Goal: Information Seeking & Learning: Learn about a topic

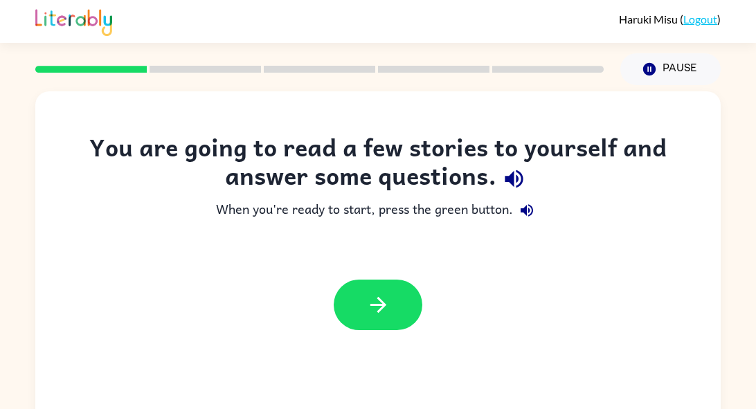
click at [372, 309] on icon "button" at bounding box center [378, 305] width 24 height 24
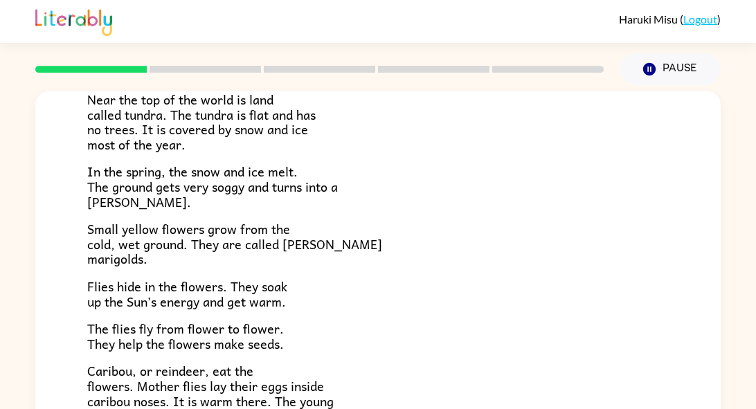
scroll to position [116, 0]
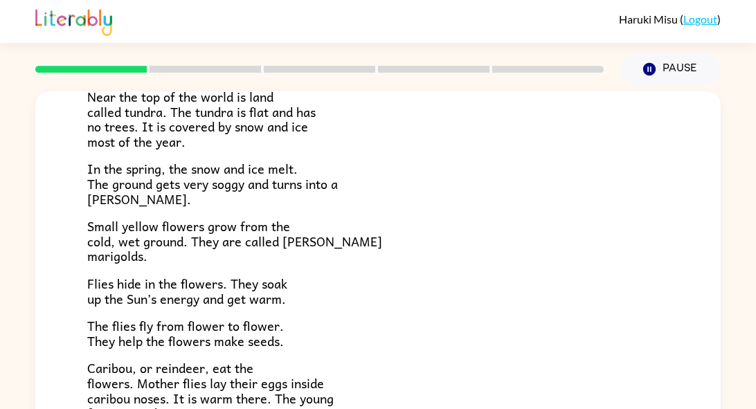
click at [46, 266] on div "Tundra Near the top of the world is land called tundra. The tundra is flat and …" at bounding box center [377, 280] width 685 height 608
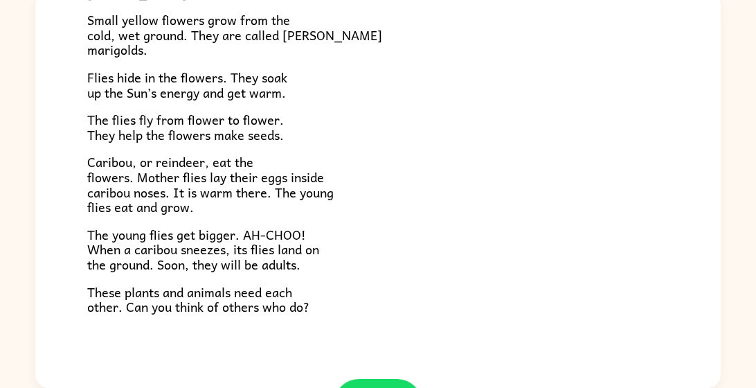
scroll to position [284, 0]
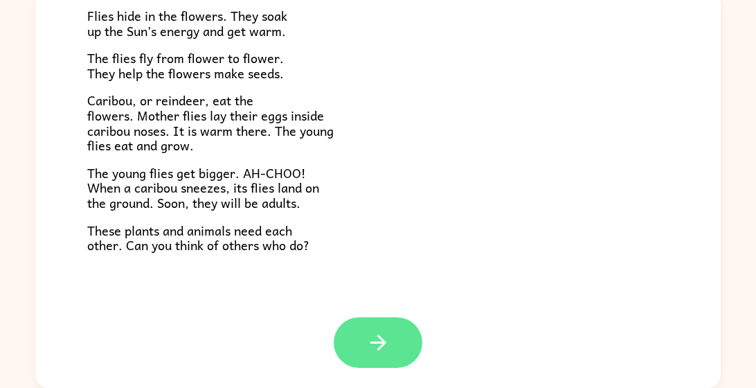
click at [361, 343] on button "button" at bounding box center [378, 342] width 89 height 51
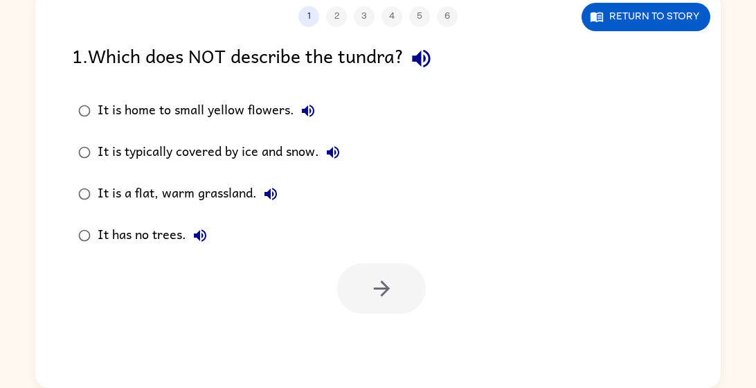
scroll to position [0, 0]
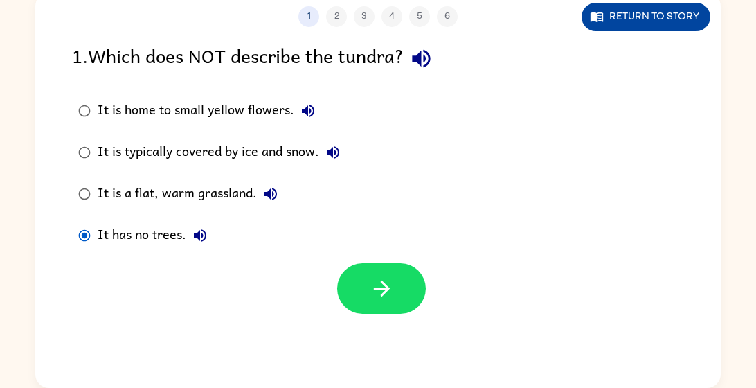
click at [599, 17] on icon "button" at bounding box center [599, 17] width 4 height 5
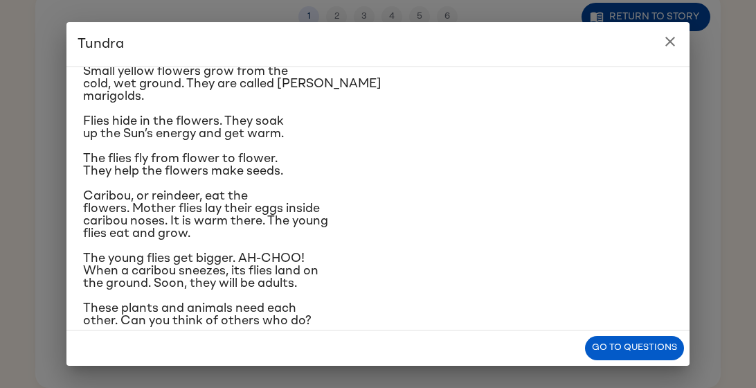
scroll to position [171, 0]
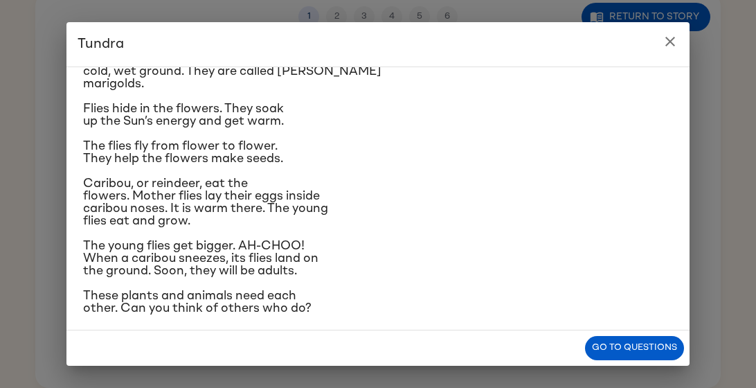
click at [662, 40] on icon "close" at bounding box center [670, 41] width 17 height 17
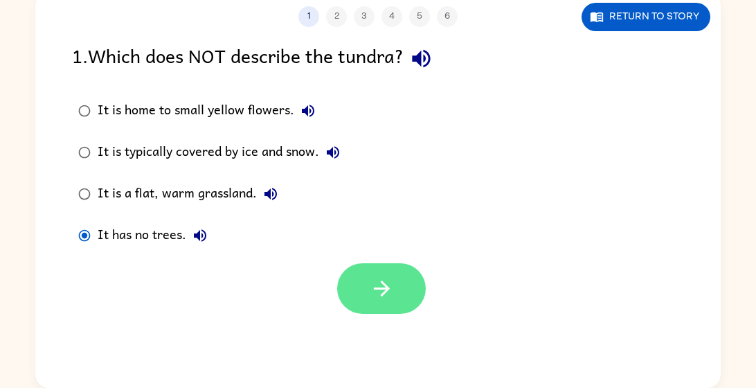
click at [388, 298] on icon "button" at bounding box center [382, 288] width 24 height 24
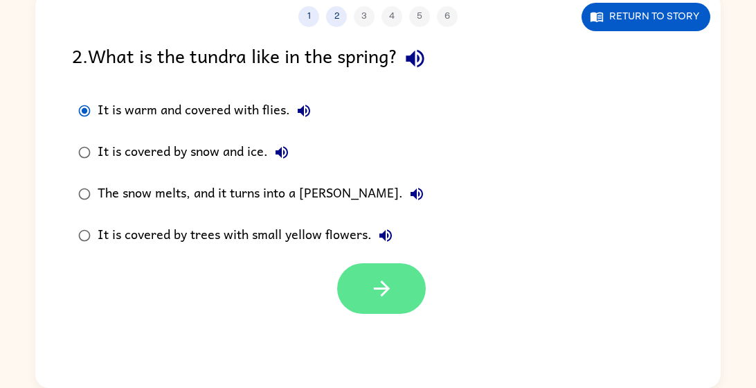
click at [419, 294] on button "button" at bounding box center [381, 288] width 89 height 51
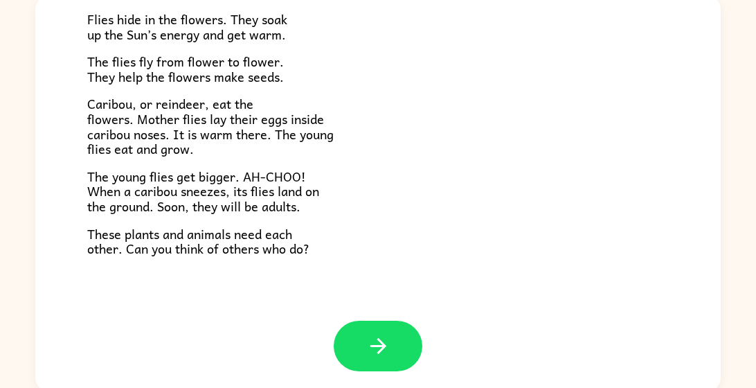
scroll to position [99, 0]
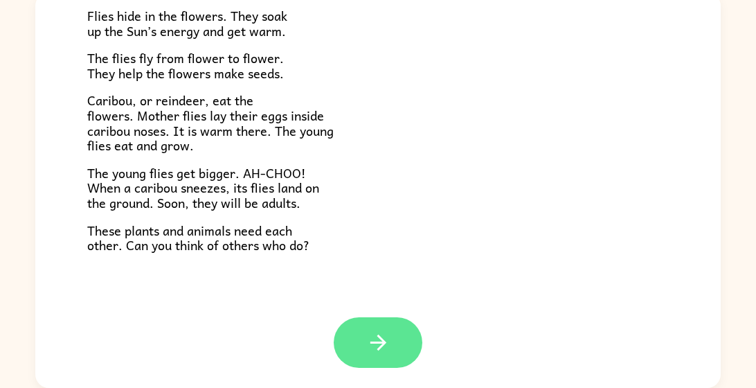
click at [356, 349] on button "button" at bounding box center [378, 342] width 89 height 51
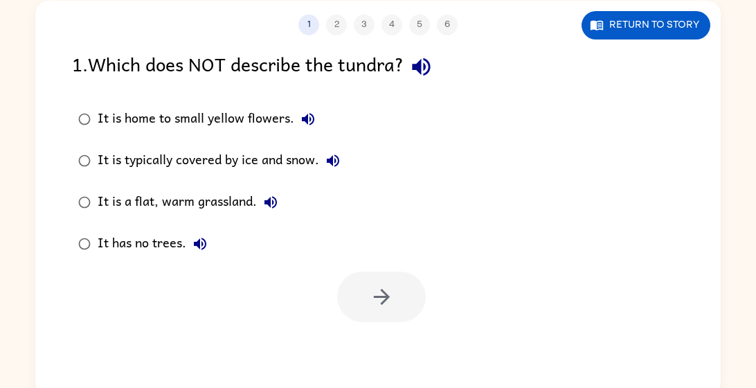
scroll to position [83, 0]
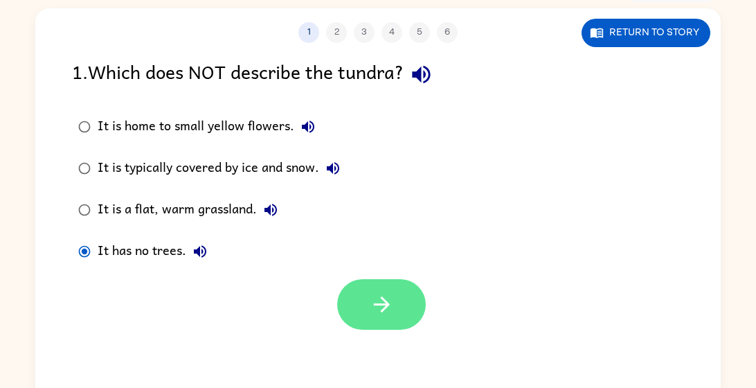
click at [368, 303] on button "button" at bounding box center [381, 304] width 89 height 51
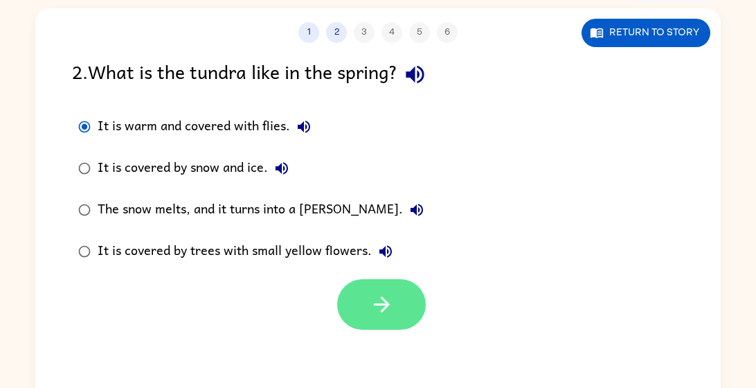
click at [380, 309] on icon "button" at bounding box center [382, 304] width 24 height 24
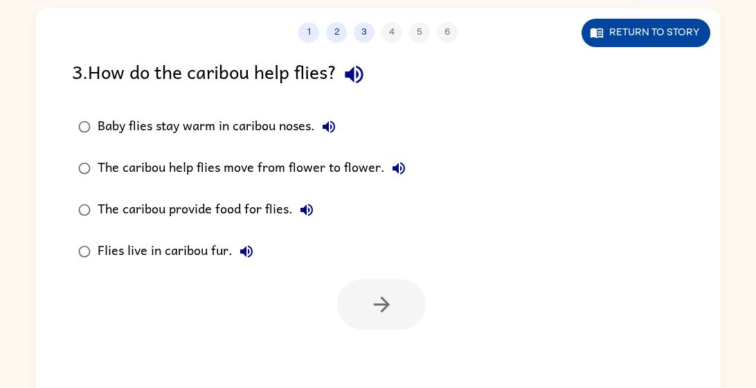
click at [689, 32] on button "Return to story" at bounding box center [645, 33] width 129 height 28
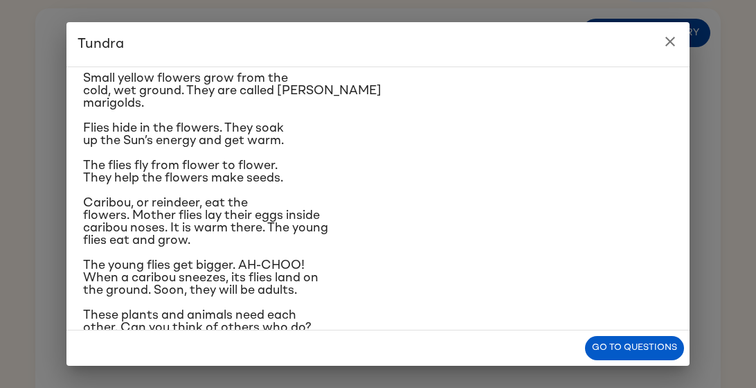
scroll to position [171, 0]
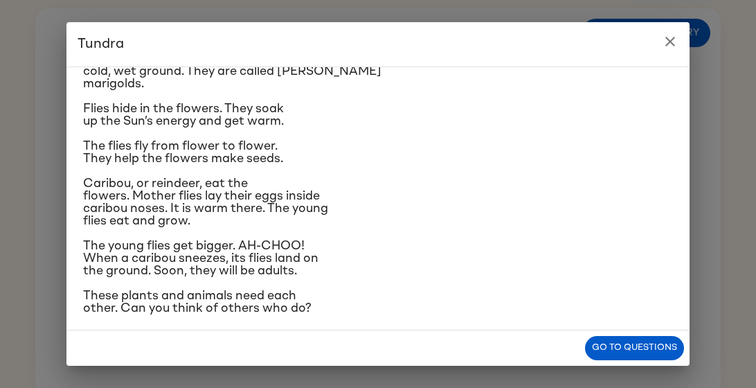
click at [673, 45] on icon "close" at bounding box center [670, 42] width 10 height 10
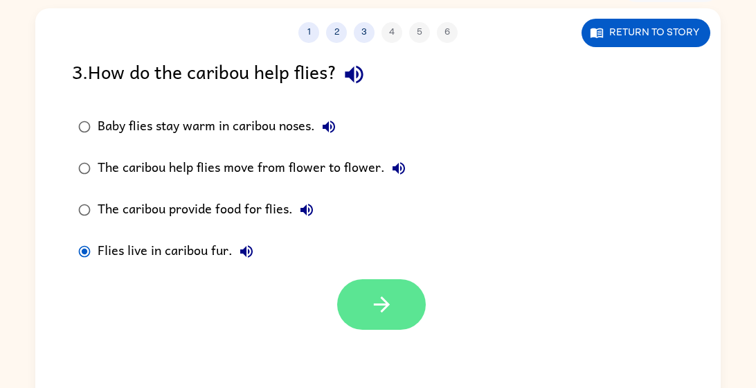
click at [399, 301] on button "button" at bounding box center [381, 304] width 89 height 51
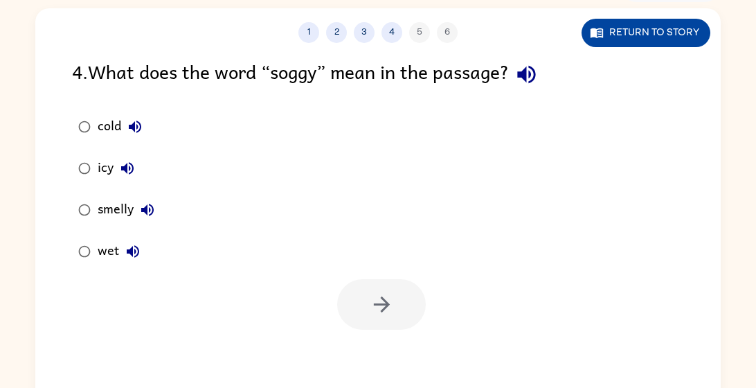
click at [701, 35] on button "Return to story" at bounding box center [645, 33] width 129 height 28
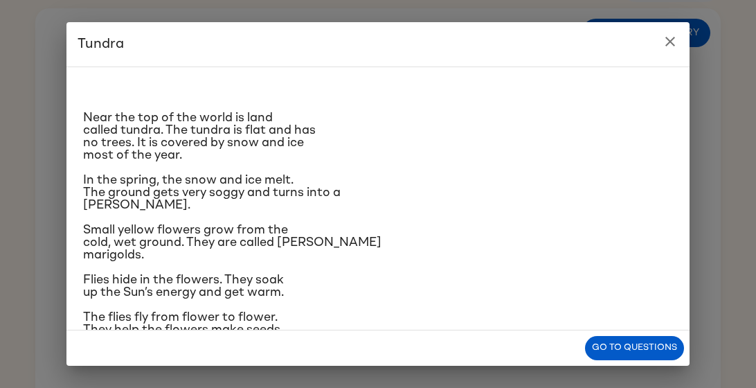
click at [678, 39] on button "close" at bounding box center [670, 42] width 28 height 28
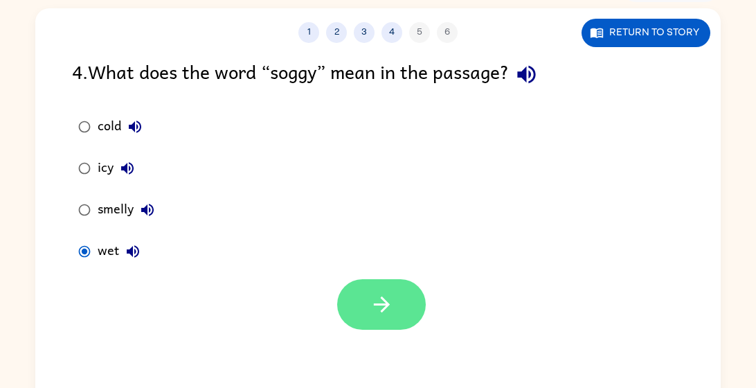
click at [350, 310] on button "button" at bounding box center [381, 304] width 89 height 51
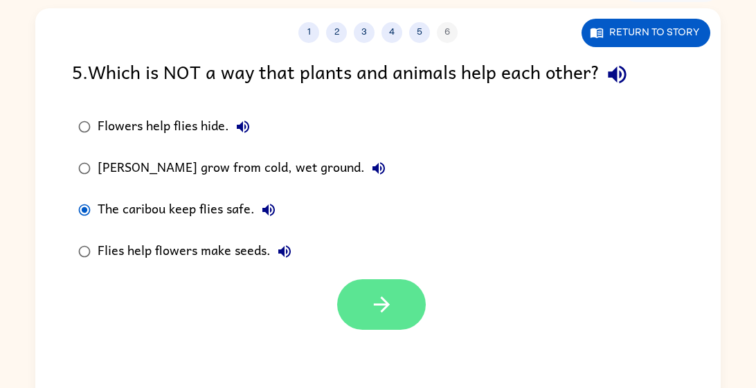
click at [390, 301] on icon "button" at bounding box center [382, 304] width 24 height 24
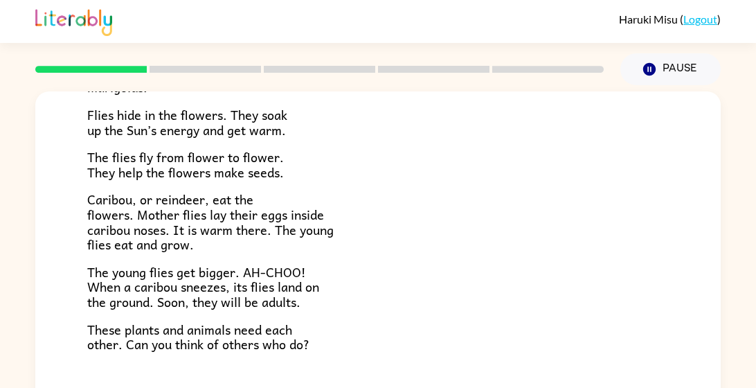
scroll to position [99, 0]
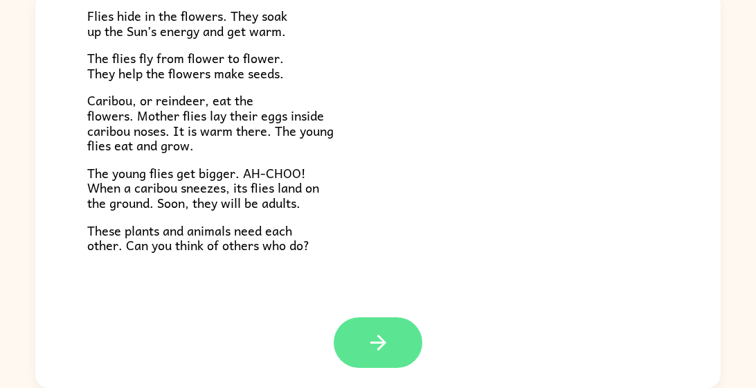
click at [362, 344] on button "button" at bounding box center [378, 342] width 89 height 51
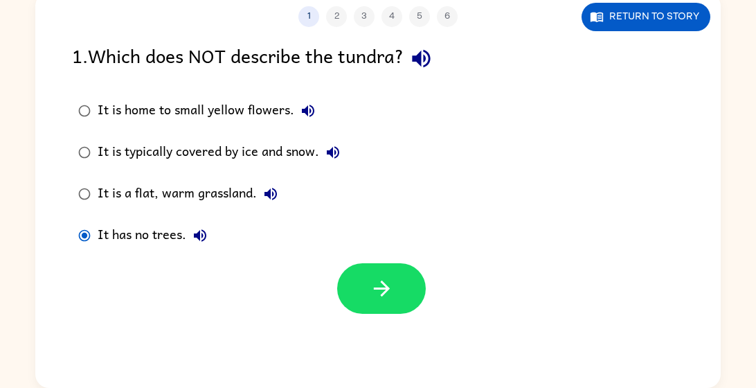
click at [419, 311] on div at bounding box center [381, 288] width 89 height 51
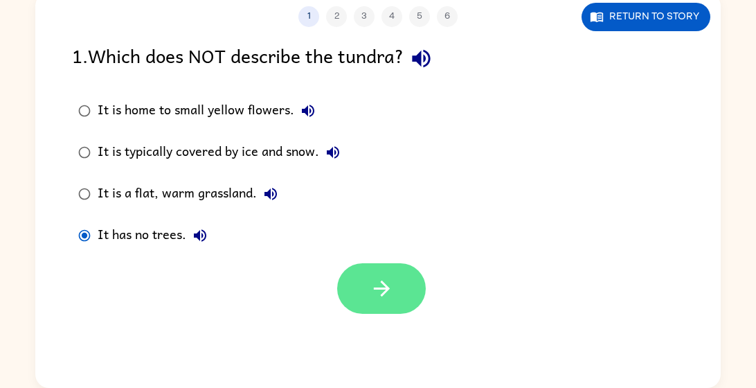
click at [364, 309] on button "button" at bounding box center [381, 288] width 89 height 51
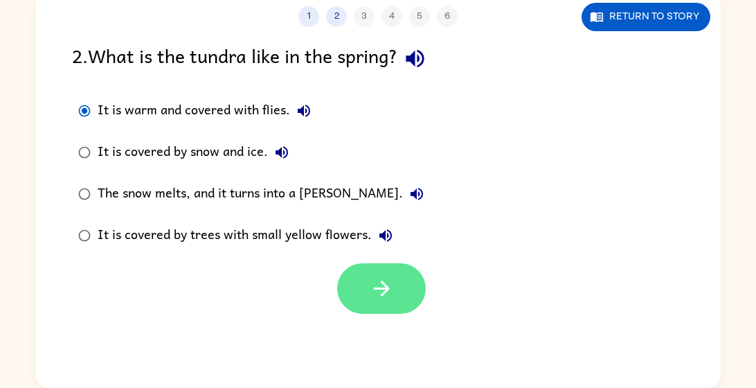
click at [364, 302] on button "button" at bounding box center [381, 288] width 89 height 51
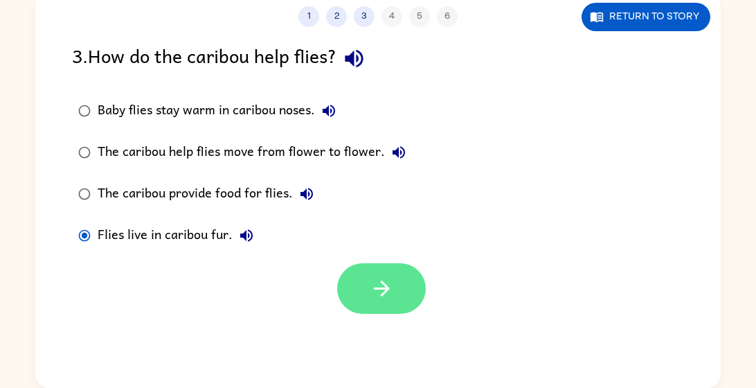
click at [407, 302] on button "button" at bounding box center [381, 288] width 89 height 51
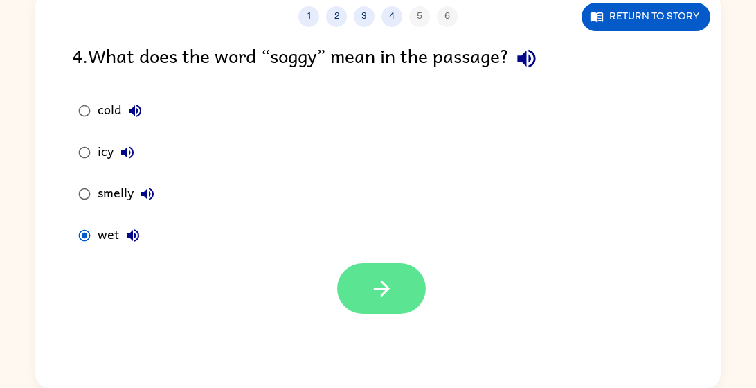
click at [402, 305] on button "button" at bounding box center [381, 288] width 89 height 51
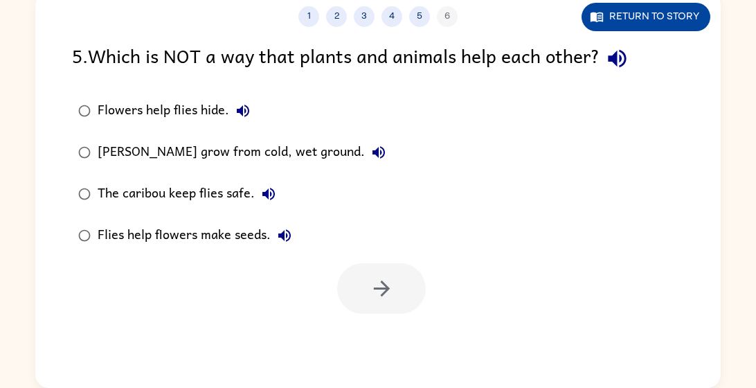
click at [628, 18] on button "Return to story" at bounding box center [645, 17] width 129 height 28
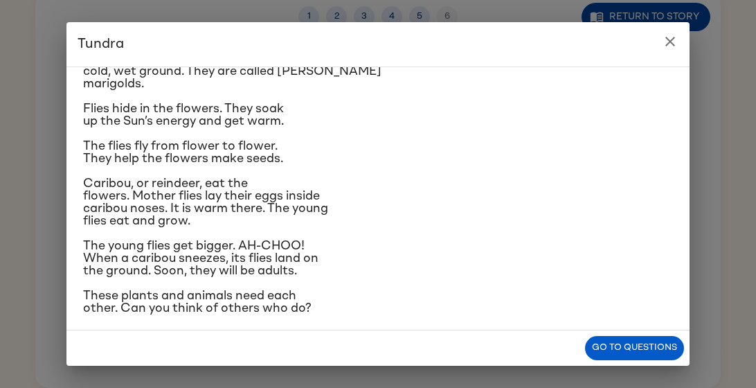
scroll to position [171, 0]
click at [671, 34] on icon "close" at bounding box center [670, 41] width 17 height 17
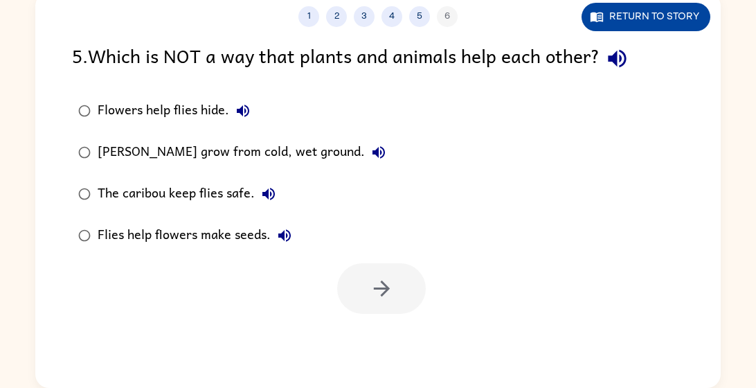
click at [611, 26] on button "Return to story" at bounding box center [645, 17] width 129 height 28
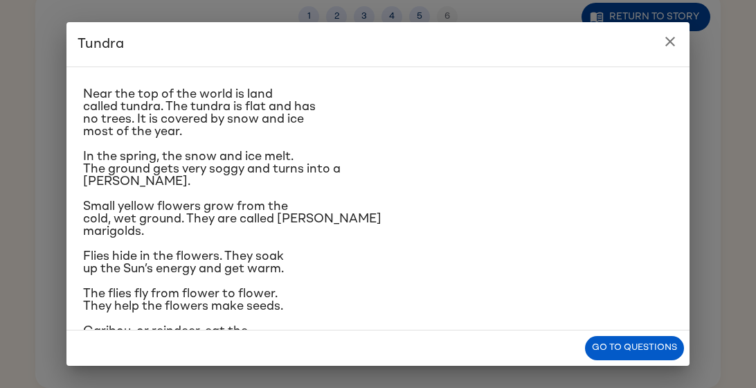
scroll to position [21, 0]
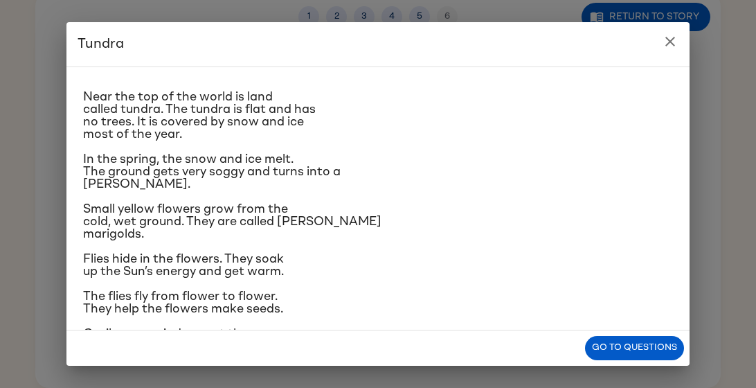
click at [673, 38] on icon "close" at bounding box center [670, 42] width 10 height 10
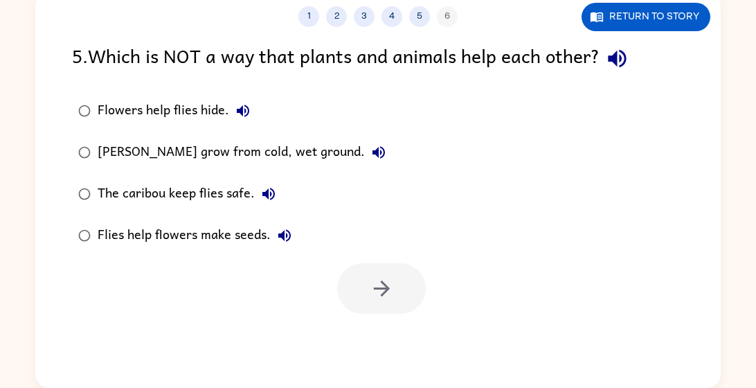
click at [622, 45] on button "button" at bounding box center [616, 58] width 35 height 35
click at [611, 28] on button "Return to story" at bounding box center [645, 17] width 129 height 28
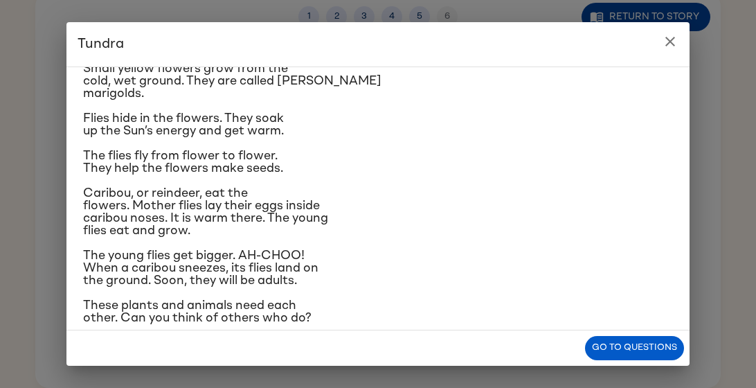
scroll to position [171, 0]
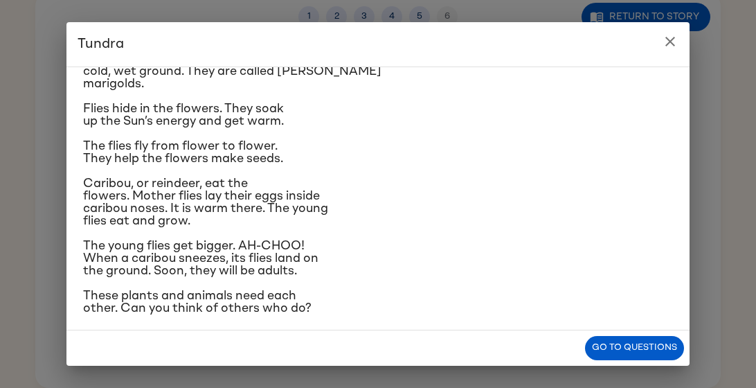
click at [667, 51] on button "close" at bounding box center [670, 42] width 28 height 28
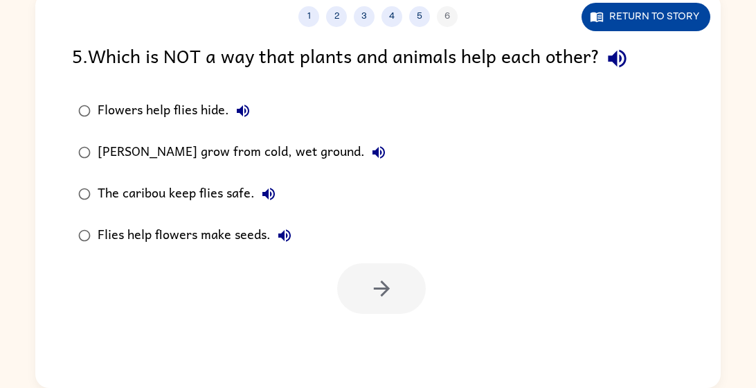
click at [663, 16] on button "Return to story" at bounding box center [645, 17] width 129 height 28
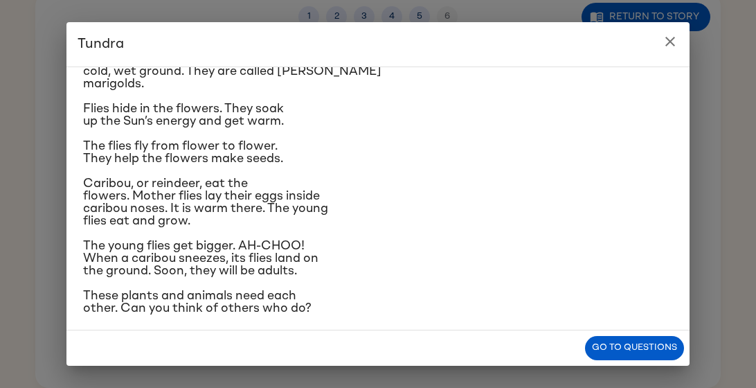
click at [681, 39] on button "close" at bounding box center [670, 42] width 28 height 28
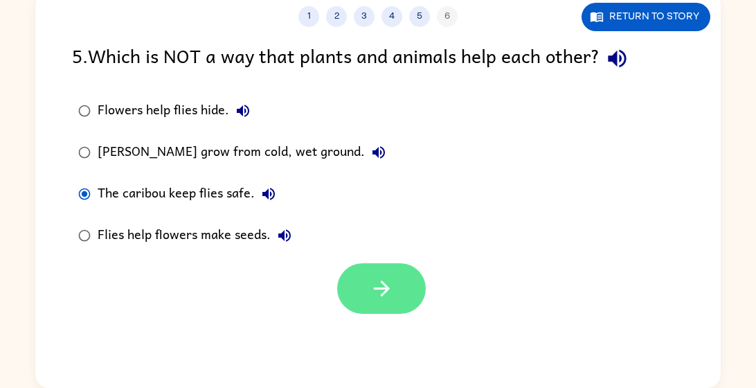
click at [392, 311] on button "button" at bounding box center [381, 288] width 89 height 51
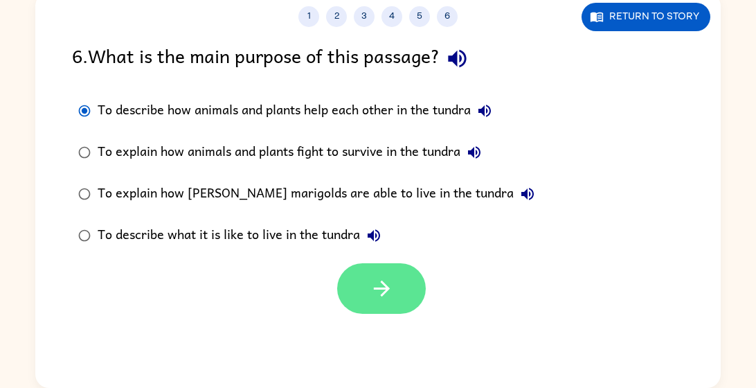
click at [390, 279] on icon "button" at bounding box center [382, 288] width 24 height 24
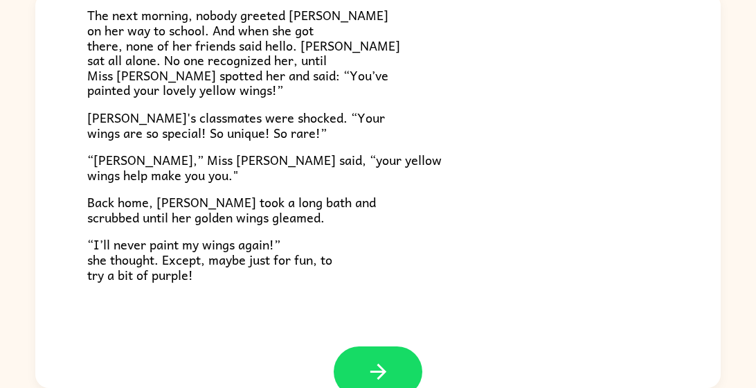
scroll to position [386, 0]
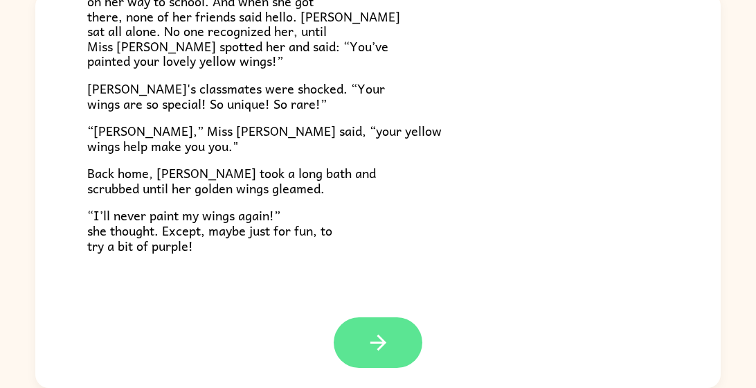
click at [373, 353] on icon "button" at bounding box center [378, 342] width 24 height 24
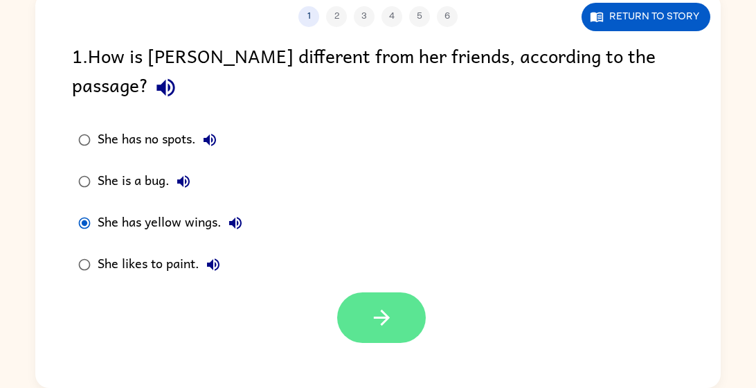
click at [381, 305] on icon "button" at bounding box center [382, 317] width 24 height 24
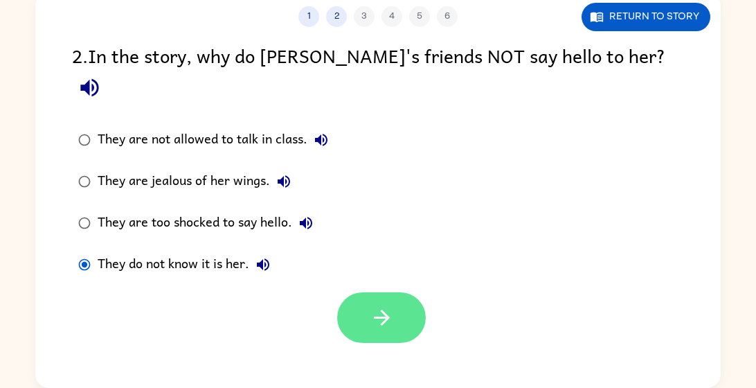
click at [397, 311] on button "button" at bounding box center [381, 317] width 89 height 51
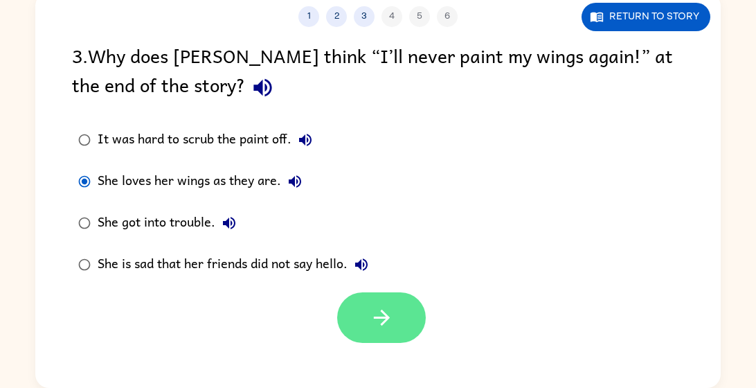
click at [393, 336] on button "button" at bounding box center [381, 317] width 89 height 51
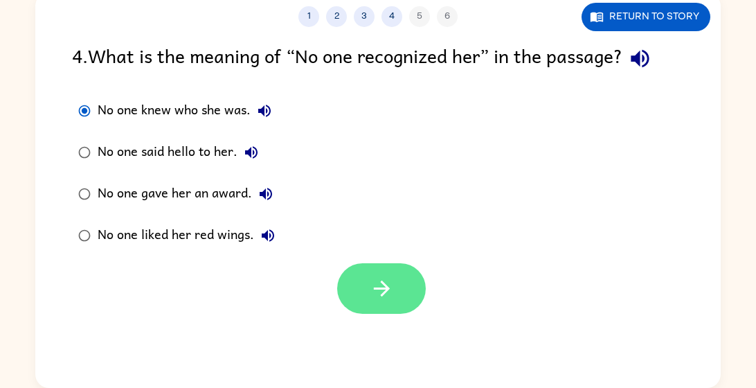
click at [378, 298] on icon "button" at bounding box center [382, 288] width 24 height 24
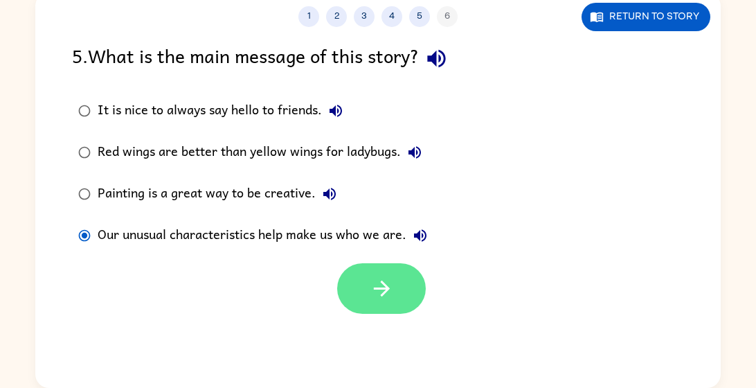
click at [379, 295] on icon "button" at bounding box center [382, 288] width 24 height 24
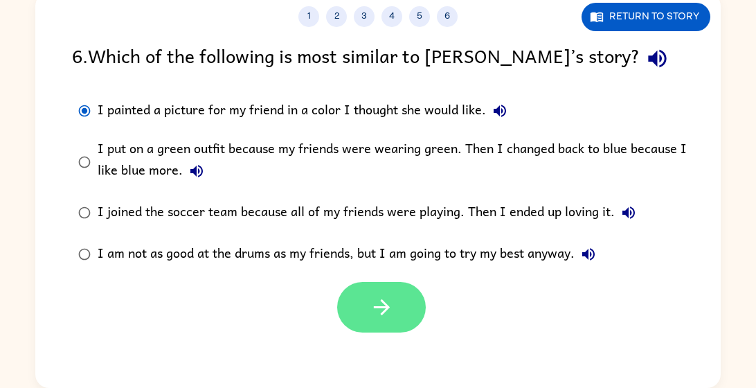
click at [372, 298] on icon "button" at bounding box center [382, 307] width 24 height 24
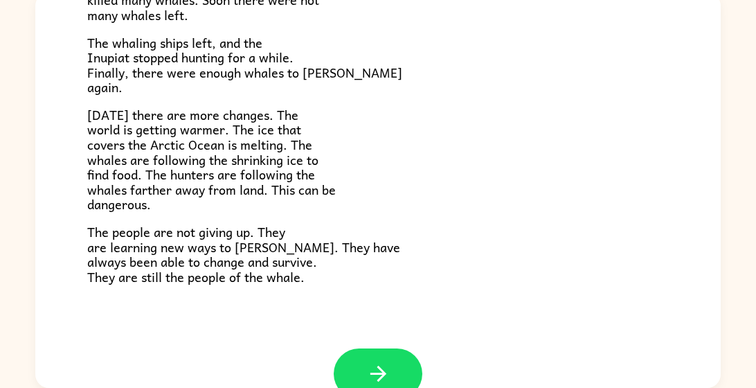
scroll to position [467, 0]
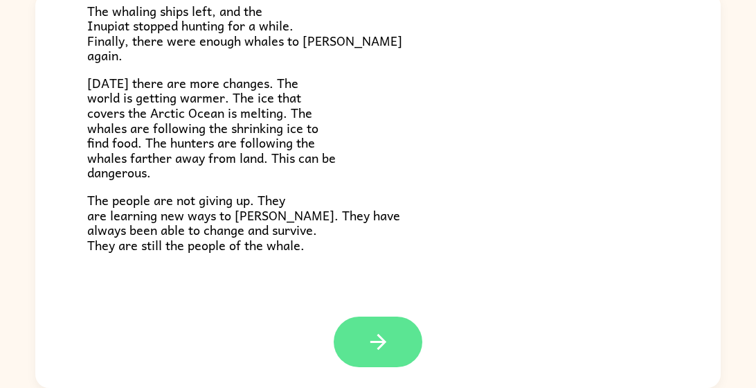
click at [384, 341] on icon "button" at bounding box center [378, 342] width 16 height 16
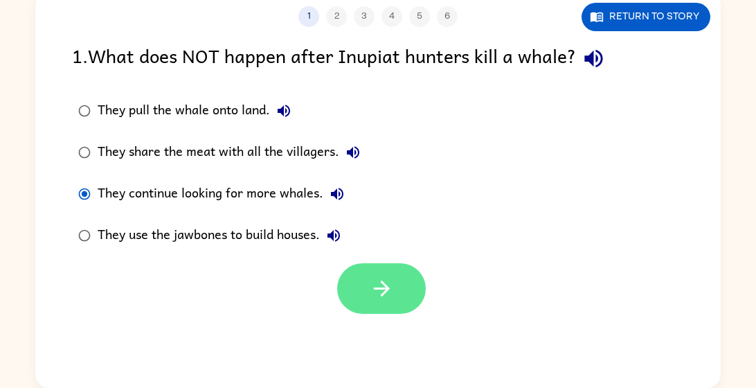
click at [374, 287] on icon "button" at bounding box center [381, 288] width 16 height 16
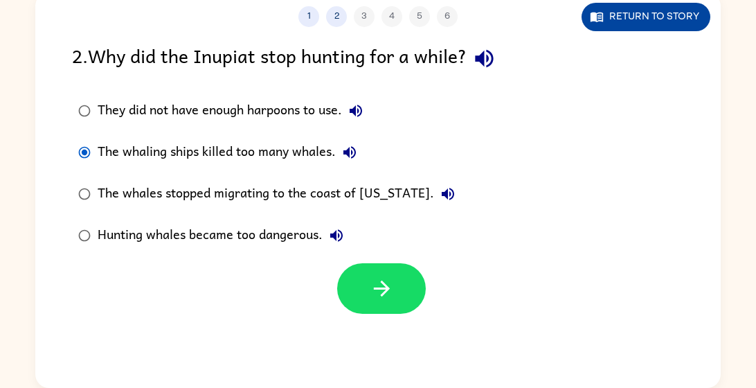
click at [676, 27] on button "Return to story" at bounding box center [645, 17] width 129 height 28
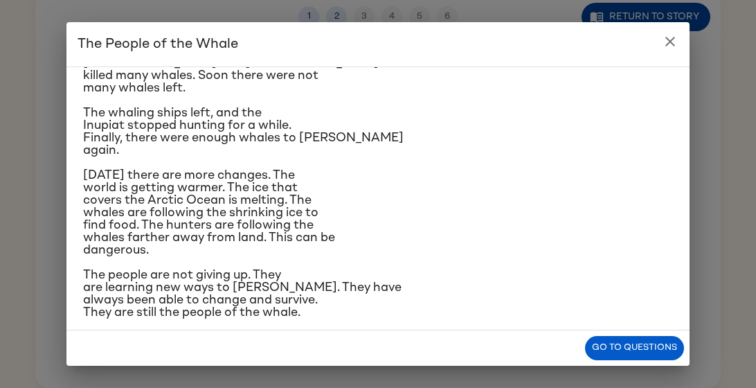
scroll to position [317, 0]
click at [671, 42] on icon "close" at bounding box center [670, 42] width 10 height 10
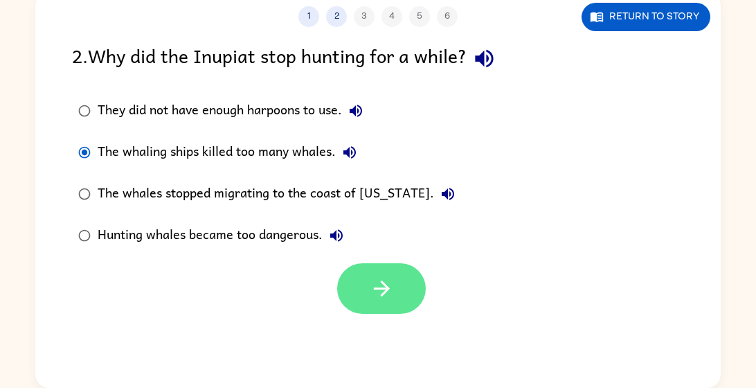
click at [398, 290] on button "button" at bounding box center [381, 288] width 89 height 51
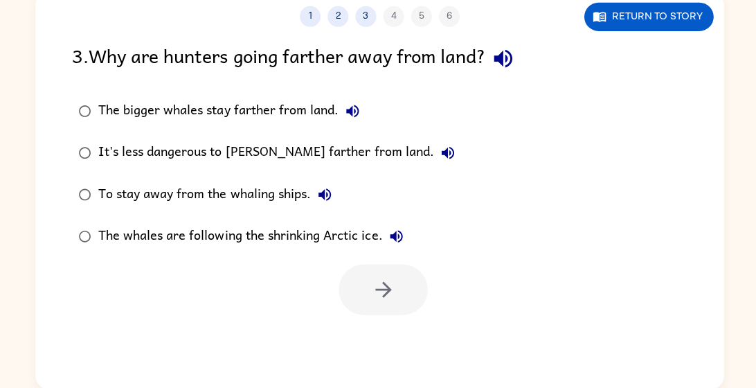
scroll to position [98, 0]
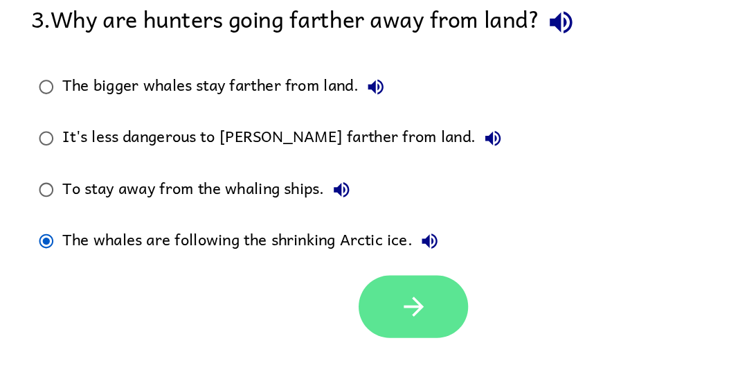
click at [402, 293] on button "button" at bounding box center [381, 289] width 89 height 51
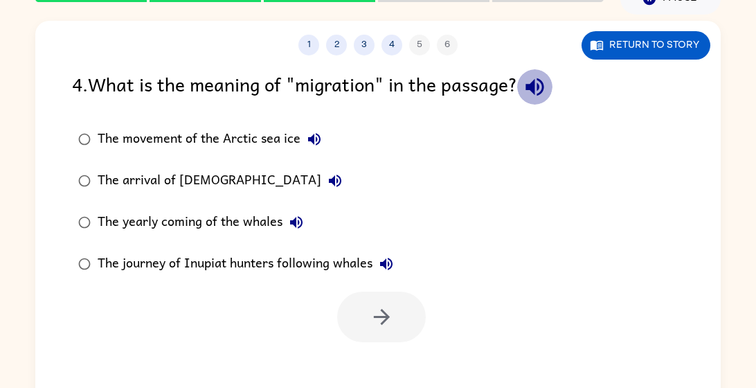
scroll to position [99, 0]
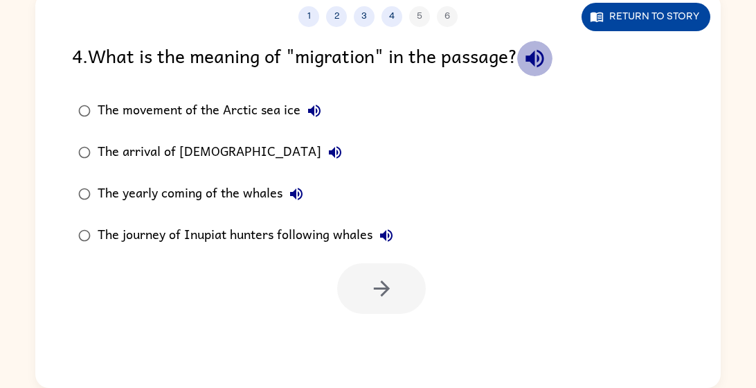
click at [624, 6] on button "Return to story" at bounding box center [645, 17] width 129 height 28
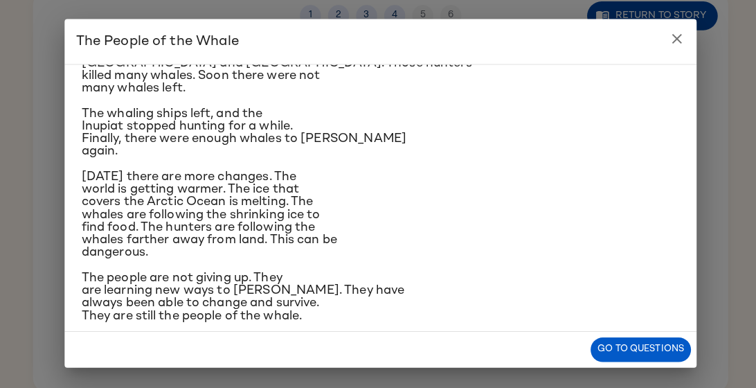
scroll to position [97, 0]
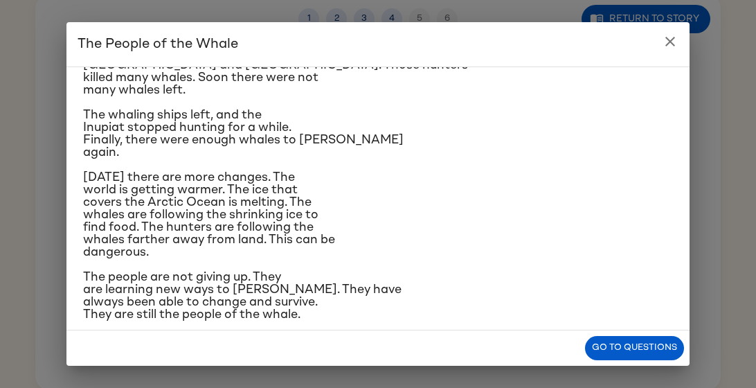
click at [670, 41] on icon "close" at bounding box center [670, 42] width 10 height 10
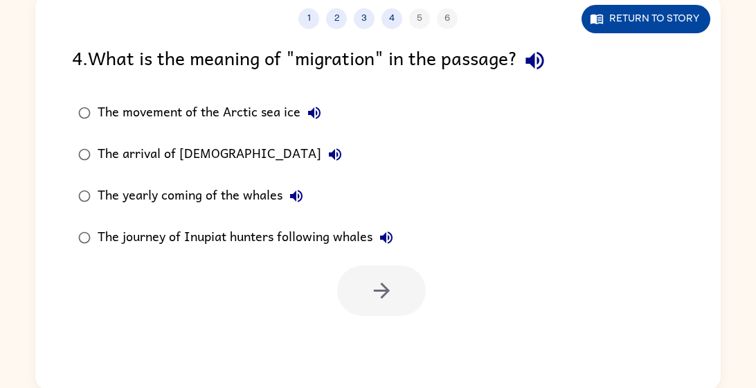
click at [687, 24] on button "Return to story" at bounding box center [645, 19] width 129 height 28
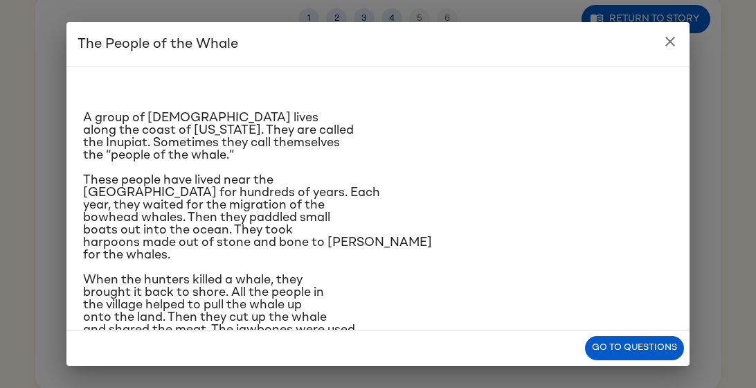
click at [680, 42] on button "close" at bounding box center [670, 42] width 28 height 28
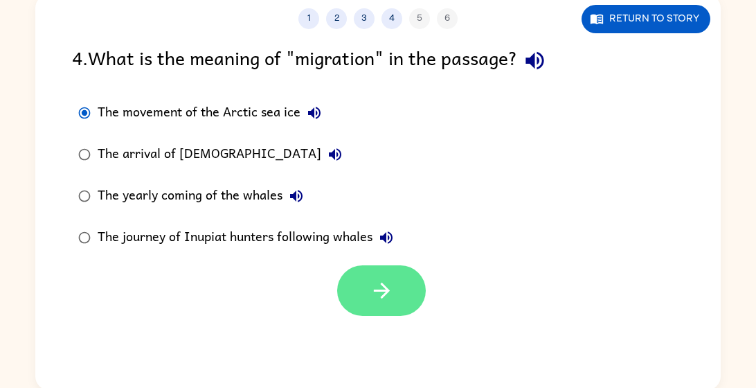
click at [399, 309] on button "button" at bounding box center [381, 290] width 89 height 51
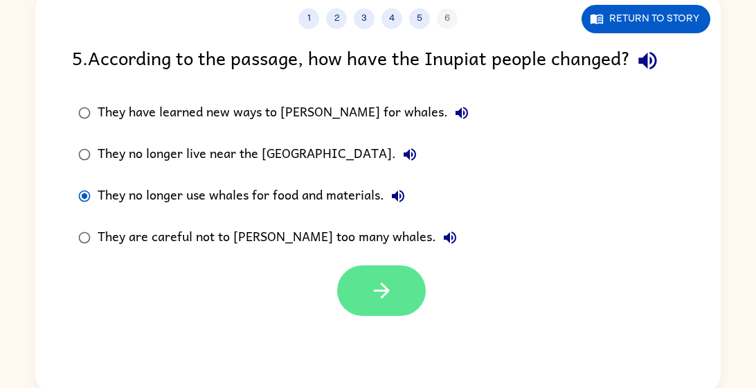
click at [397, 275] on button "button" at bounding box center [381, 290] width 89 height 51
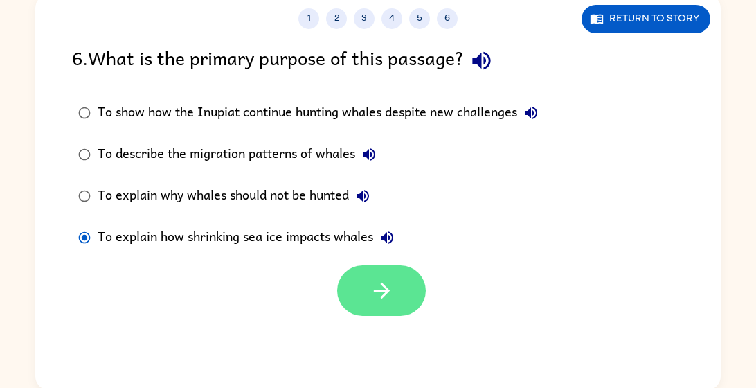
click at [378, 296] on icon "button" at bounding box center [382, 290] width 24 height 24
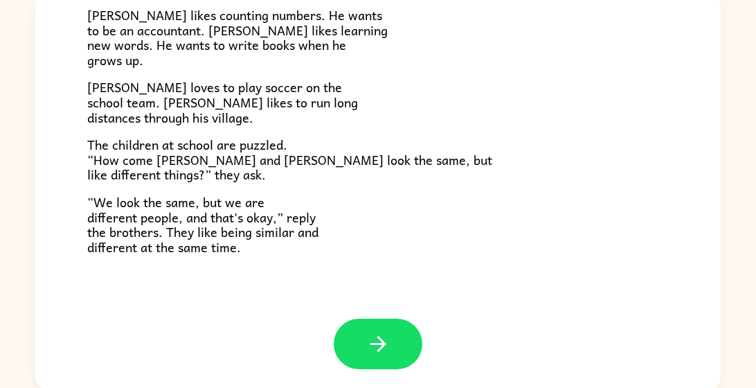
scroll to position [99, 0]
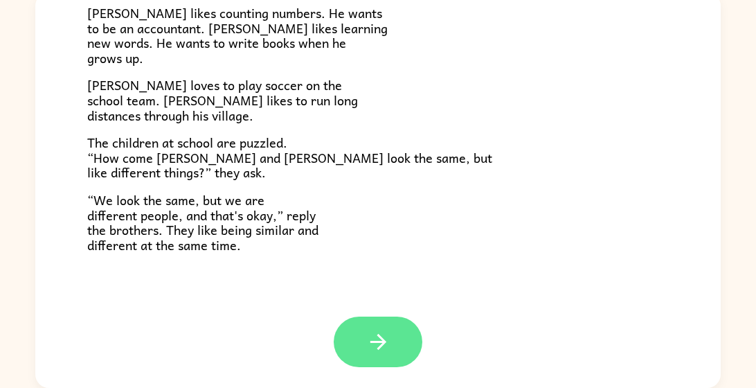
click at [377, 342] on icon "button" at bounding box center [378, 342] width 16 height 16
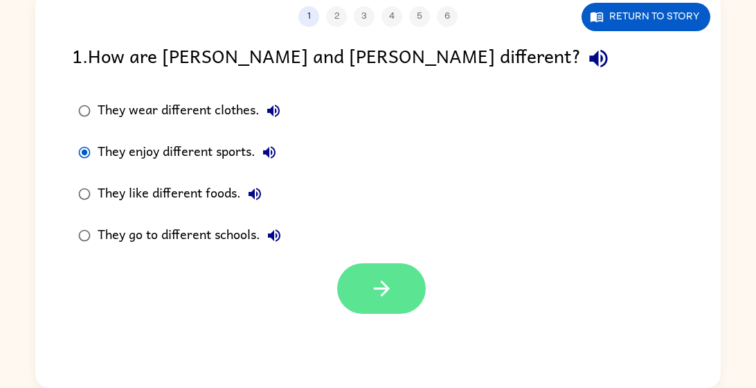
click at [404, 293] on button "button" at bounding box center [381, 288] width 89 height 51
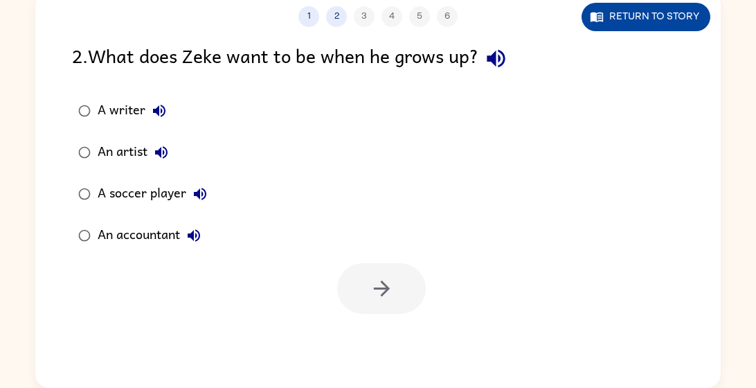
click at [660, 25] on button "Return to story" at bounding box center [645, 17] width 129 height 28
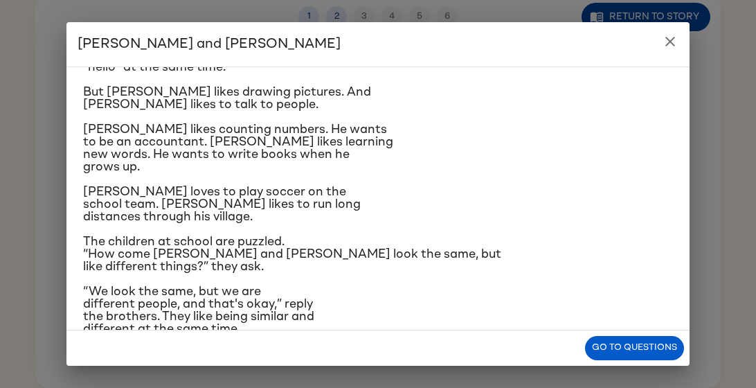
scroll to position [170, 0]
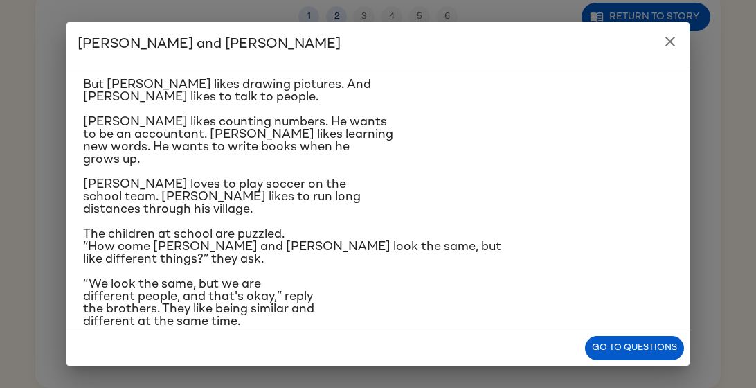
click at [669, 41] on icon "close" at bounding box center [670, 41] width 17 height 17
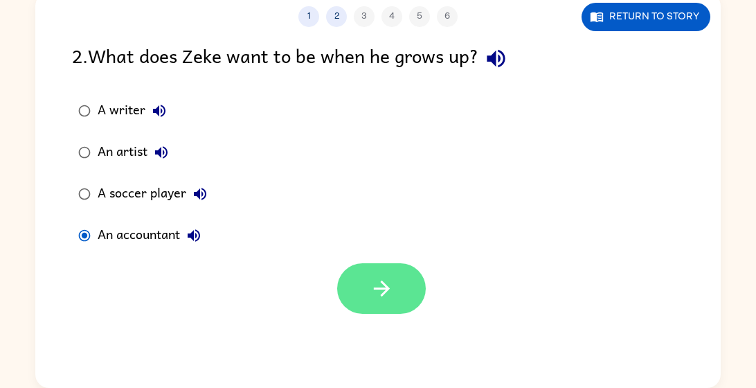
click at [410, 273] on button "button" at bounding box center [381, 288] width 89 height 51
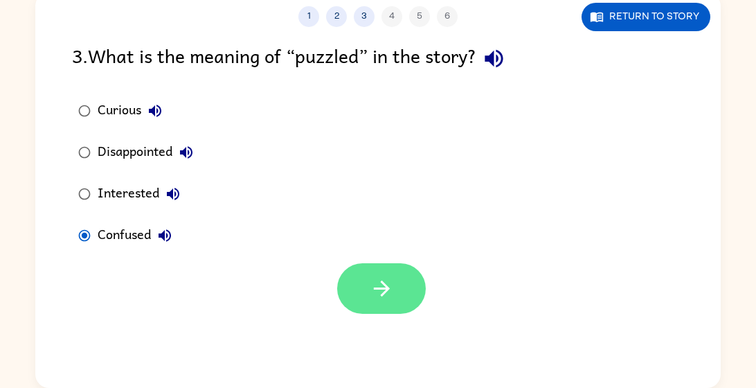
click at [399, 309] on button "button" at bounding box center [381, 288] width 89 height 51
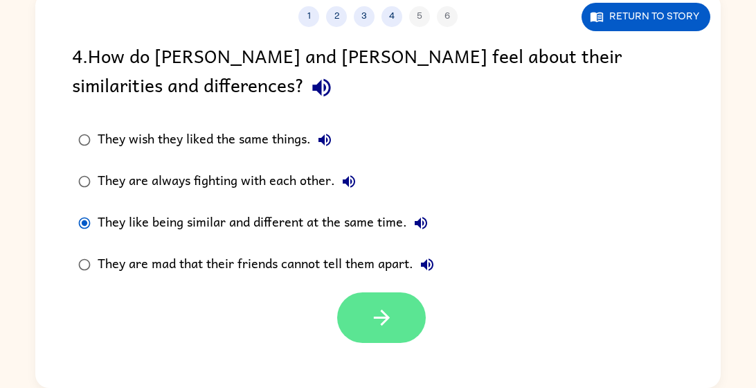
click at [361, 314] on button "button" at bounding box center [381, 317] width 89 height 51
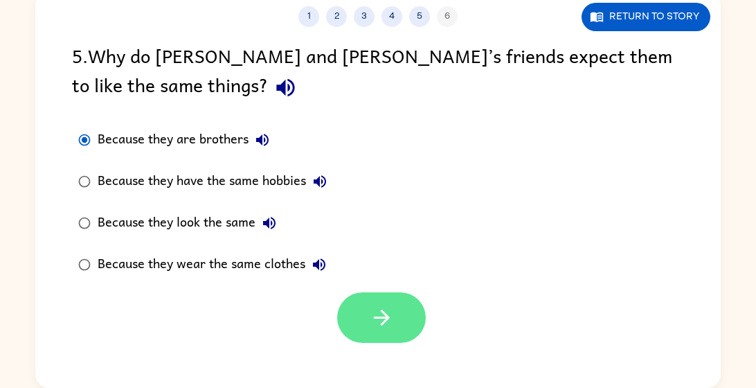
click at [352, 301] on button "button" at bounding box center [381, 317] width 89 height 51
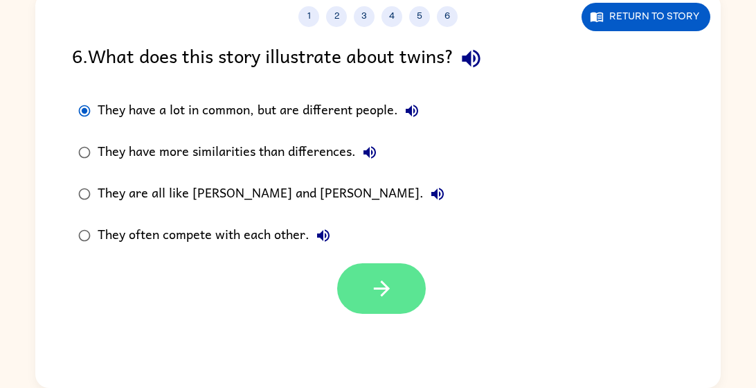
click at [406, 289] on button "button" at bounding box center [381, 288] width 89 height 51
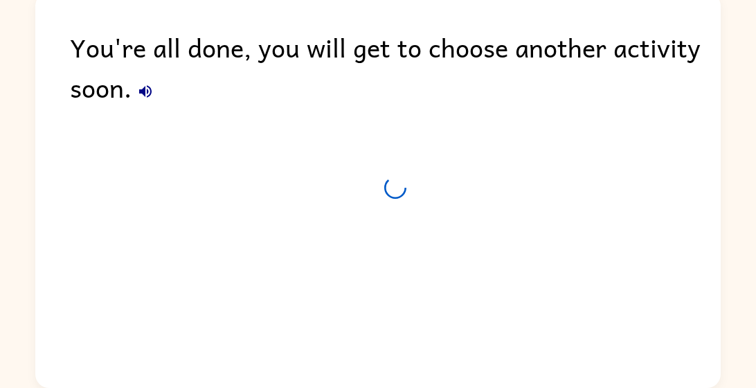
scroll to position [74, 0]
